Goal: Task Accomplishment & Management: Manage account settings

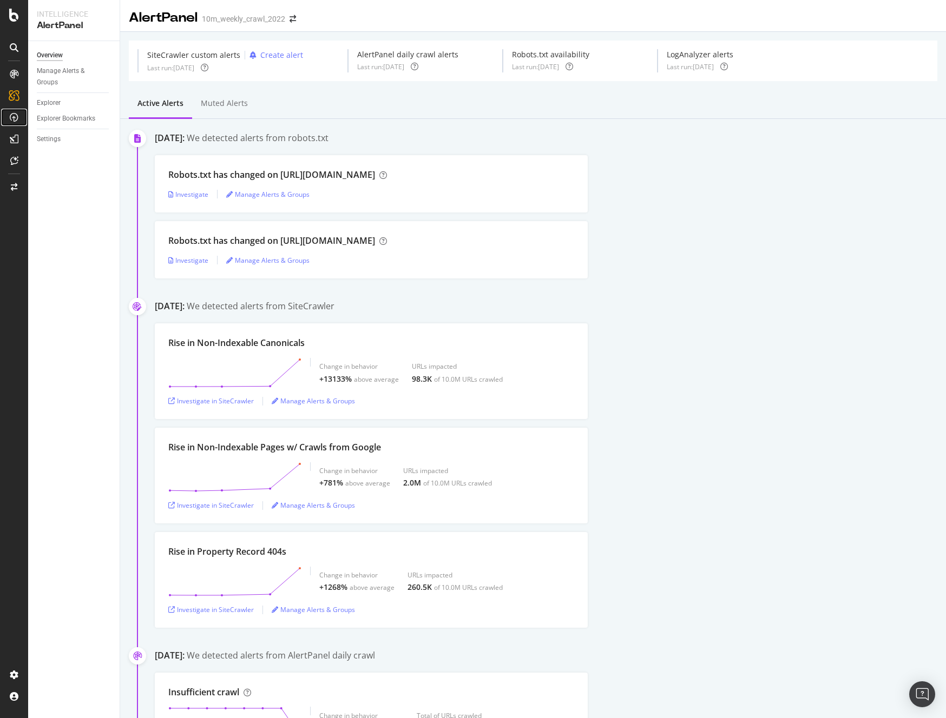
click at [14, 114] on icon at bounding box center [14, 117] width 9 height 9
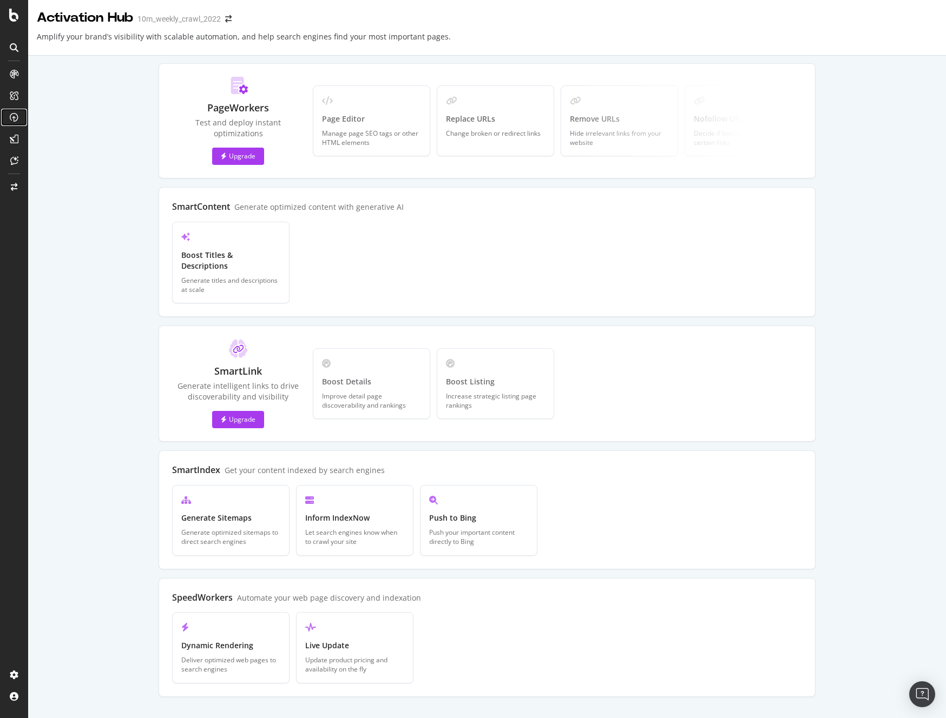
click at [13, 116] on icon at bounding box center [14, 117] width 9 height 9
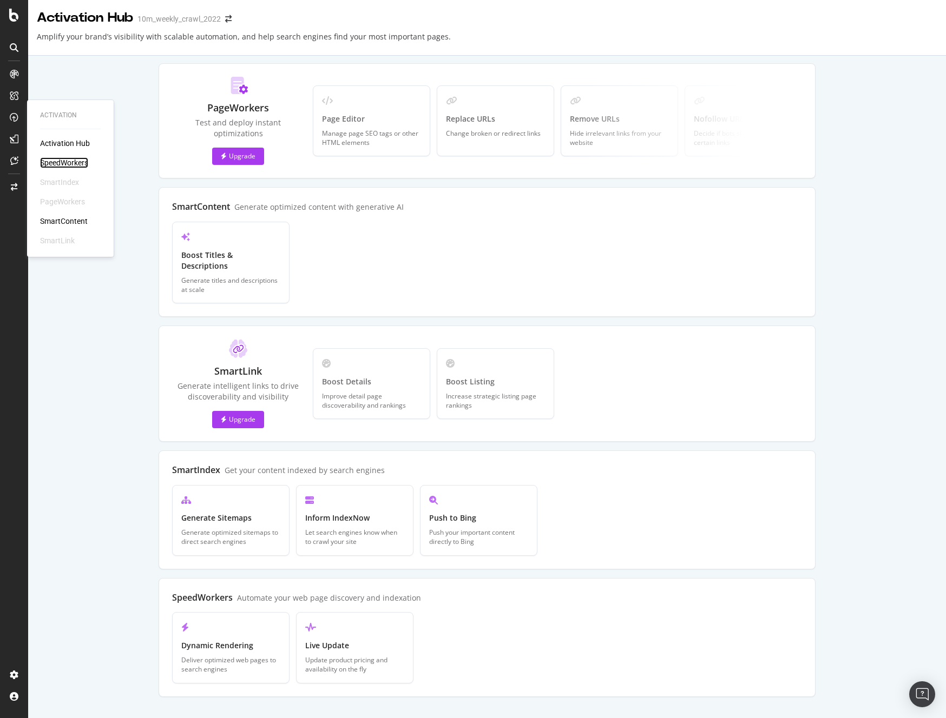
click at [72, 160] on div "SpeedWorkers" at bounding box center [64, 162] width 48 height 11
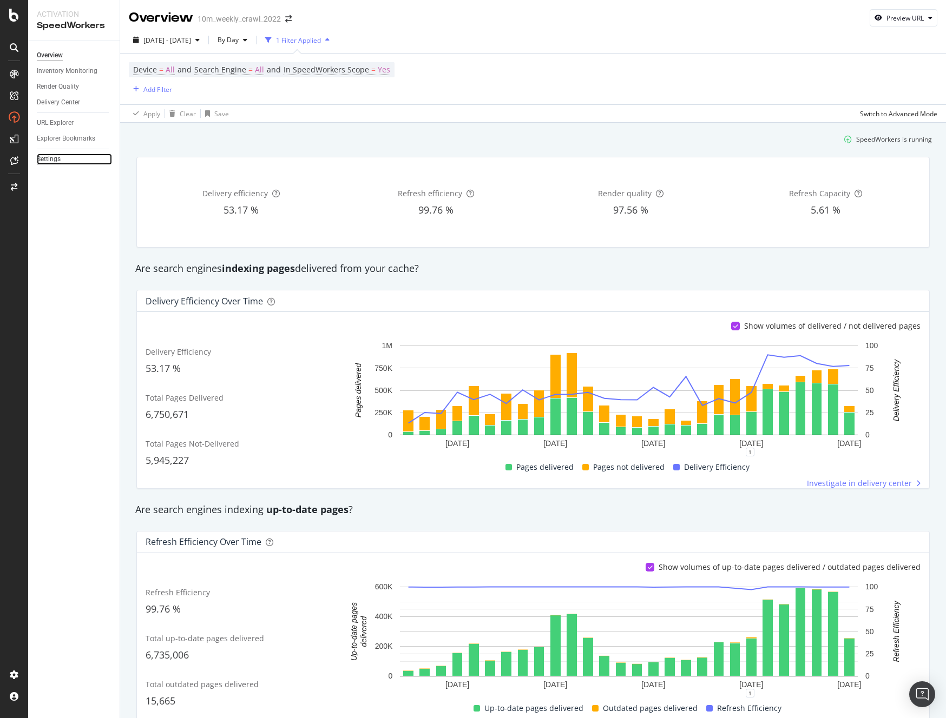
click at [52, 160] on div "Settings" at bounding box center [49, 159] width 24 height 11
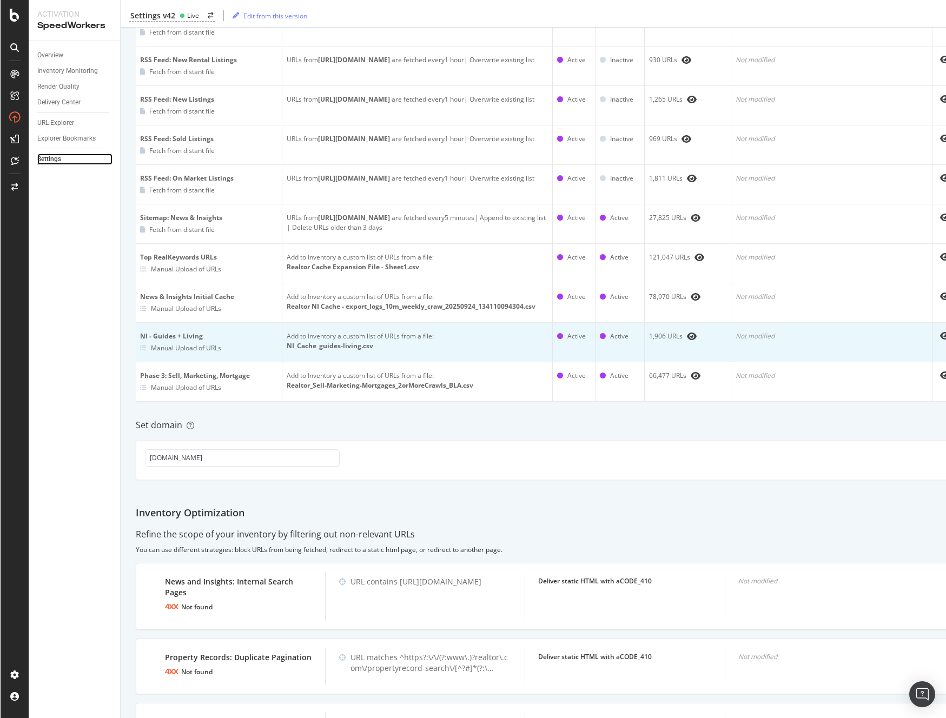
scroll to position [875, 0]
